Goal: Register for event/course

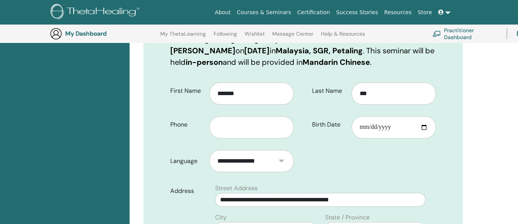
scroll to position [133, 0]
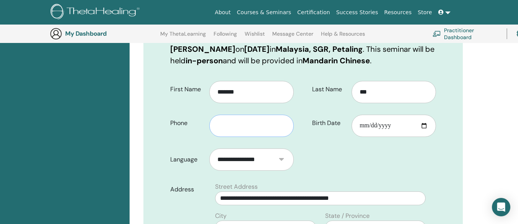
click at [258, 128] on input "text" at bounding box center [251, 126] width 84 height 22
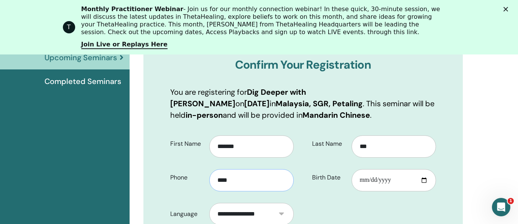
scroll to position [0, 0]
type input "**********"
click at [425, 180] on input "Birth Date" at bounding box center [393, 180] width 84 height 22
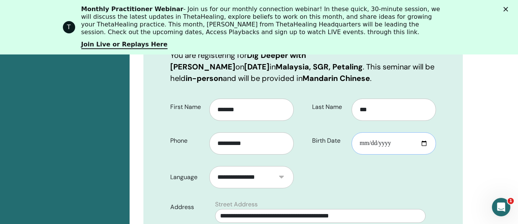
scroll to position [172, 0]
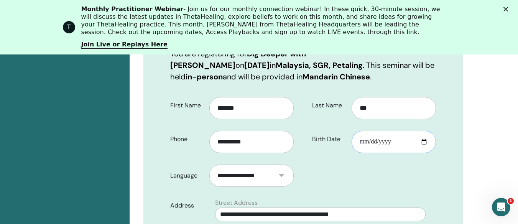
click at [424, 140] on input "Birth Date" at bounding box center [393, 142] width 84 height 22
type input "**********"
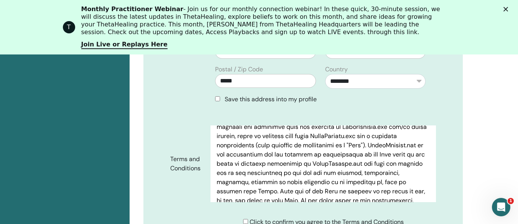
scroll to position [192, 0]
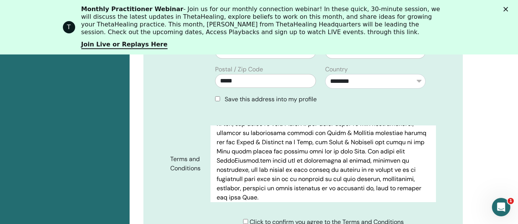
click at [246, 222] on div "Click to confirm you agree to the Terms and Conditions" at bounding box center [323, 221] width 161 height 9
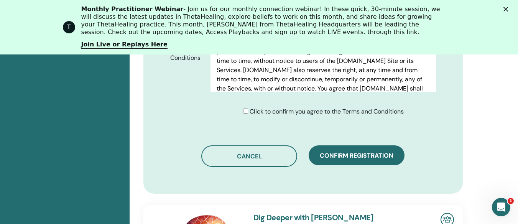
scroll to position [478, 0]
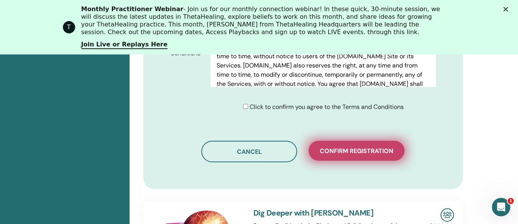
click at [380, 156] on button "Confirm registration" at bounding box center [356, 151] width 96 height 20
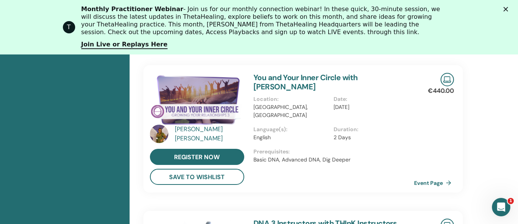
scroll to position [557, 0]
